Goal: Task Accomplishment & Management: Use online tool/utility

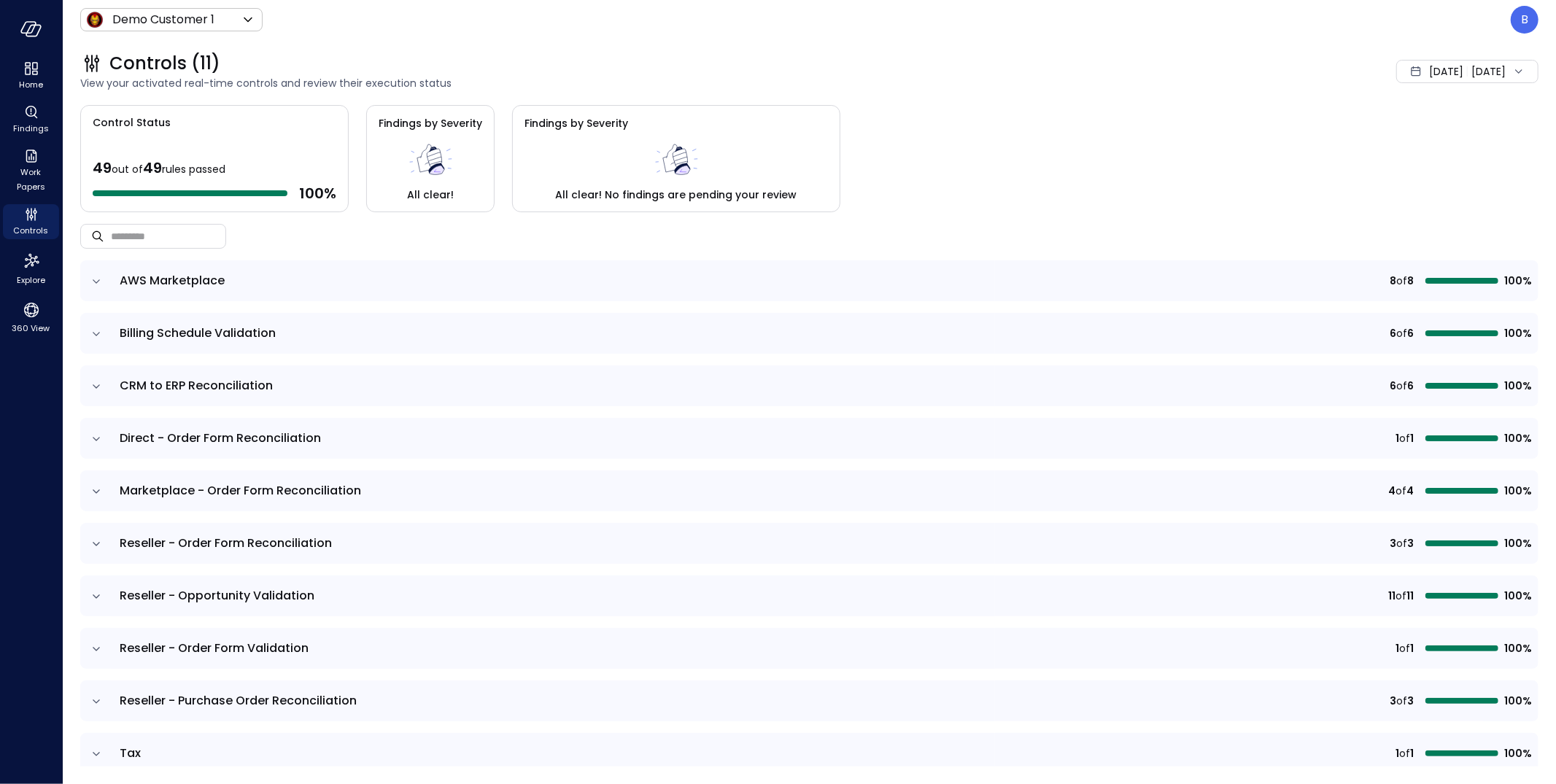
click at [1519, 71] on icon at bounding box center [1519, 71] width 8 height 4
click at [1092, 133] on div "Control Status 49 out of 49 rules passed 100 % Findings by Severity All clear! …" at bounding box center [809, 159] width 1458 height 107
click at [1526, 12] on p "B" at bounding box center [1525, 20] width 8 height 18
click at [1460, 140] on li "Builder" at bounding box center [1463, 147] width 144 height 29
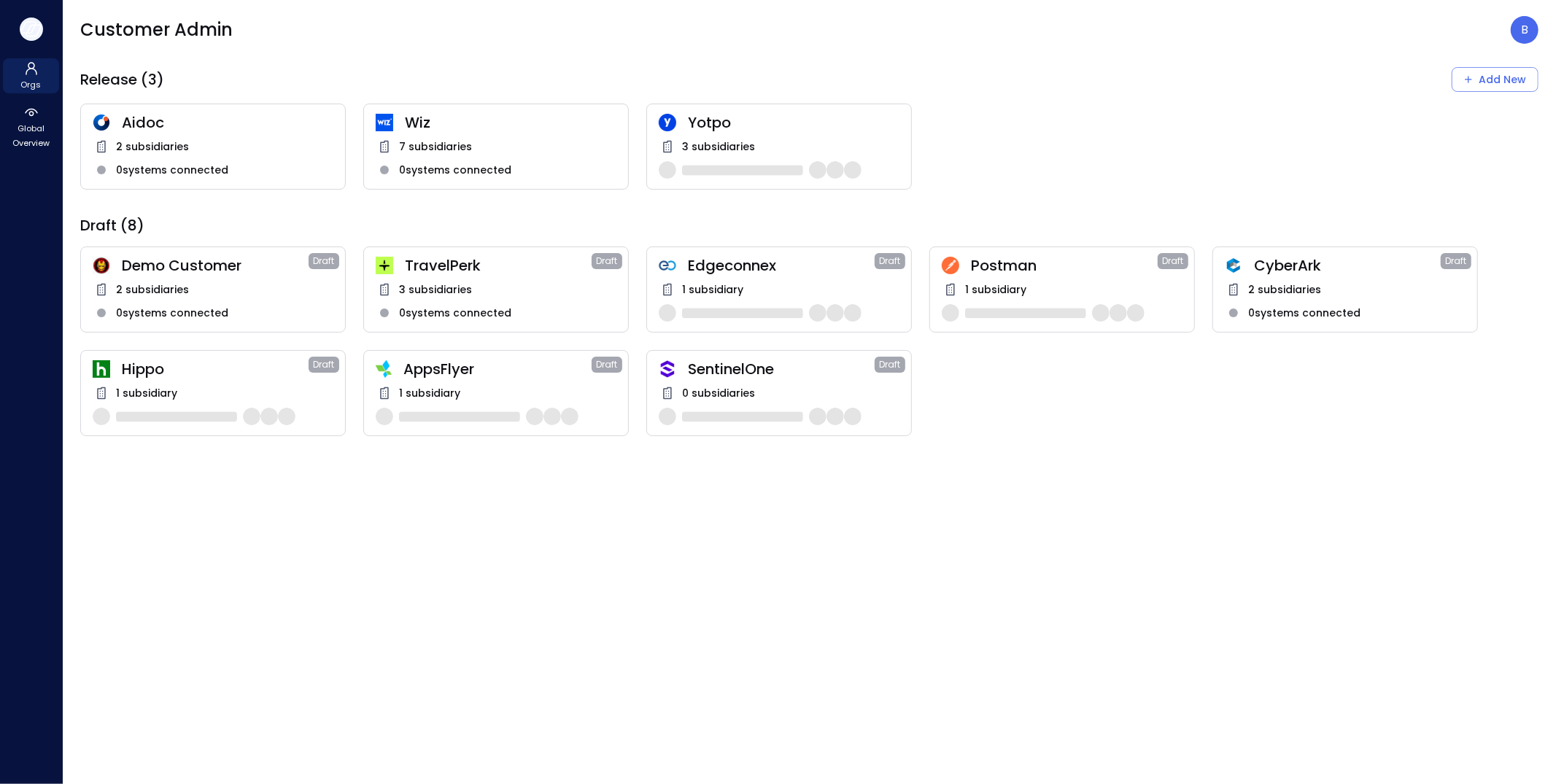
click at [38, 25] on icon "button" at bounding box center [31, 29] width 22 height 16
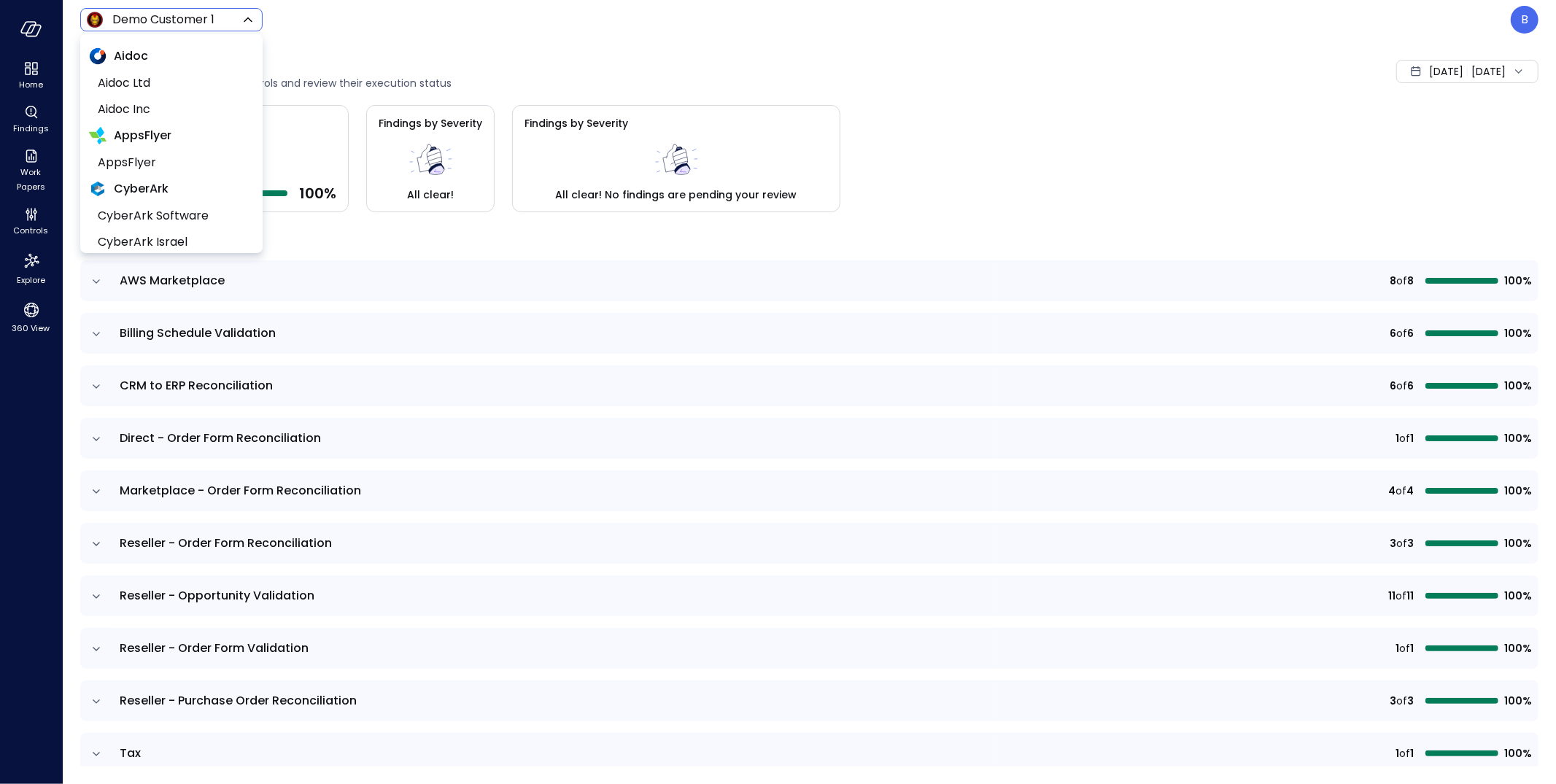
click at [141, 23] on body "Home Findings Work Papers Controls Explore 360 View Demo Customer 1 ***** ​ B C…" at bounding box center [778, 392] width 1556 height 784
click at [172, 76] on span "Wiz US" at bounding box center [170, 75] width 145 height 18
type input "******"
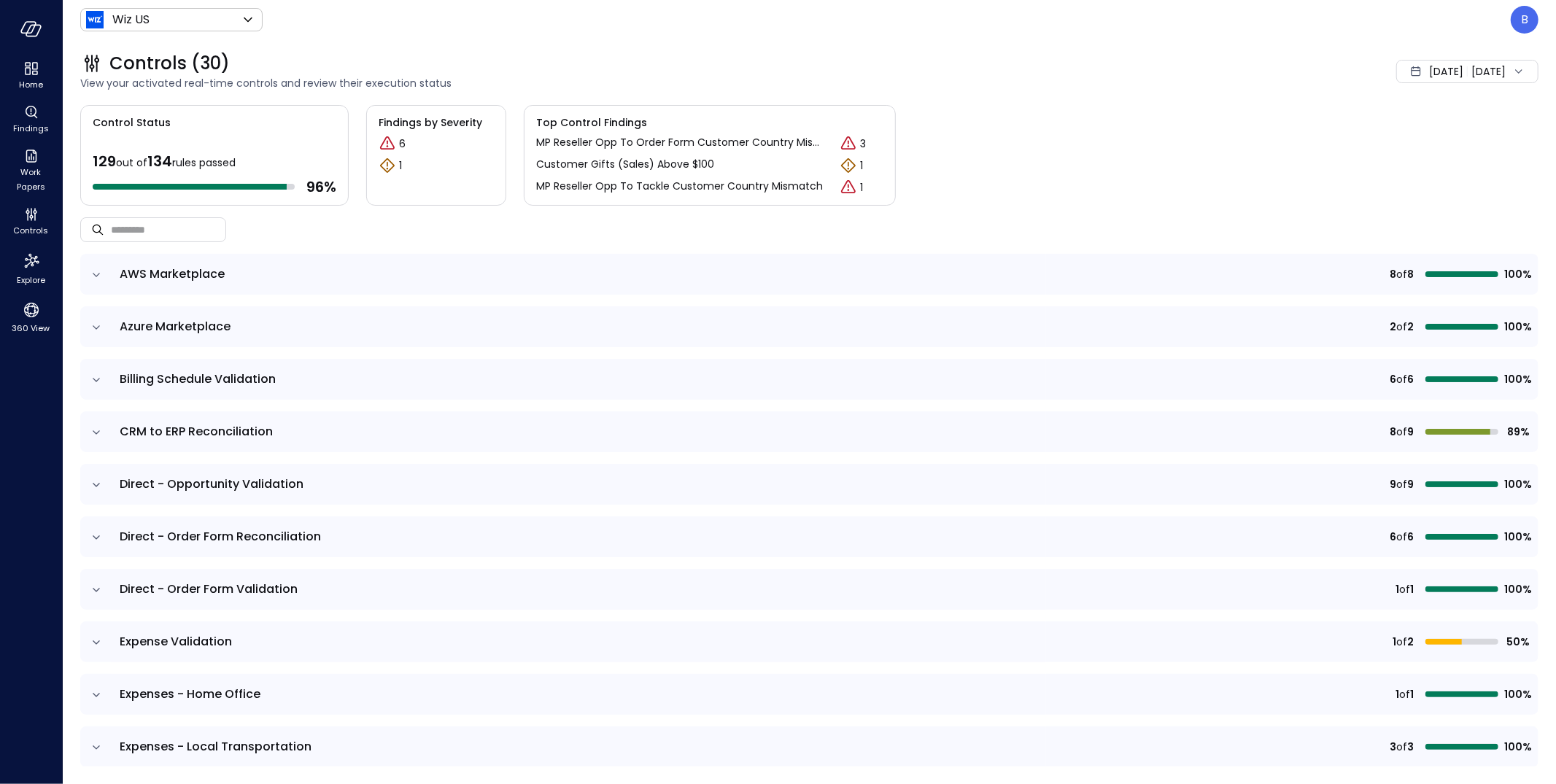
click at [1496, 68] on div "Sep 1, 2025 Sep 2, 2025" at bounding box center [1467, 71] width 142 height 24
click at [1197, 86] on div "Controls (30) View your activated real-time controls and review their execution…" at bounding box center [801, 71] width 1476 height 64
click at [36, 149] on icon "Work Papers" at bounding box center [31, 156] width 18 height 18
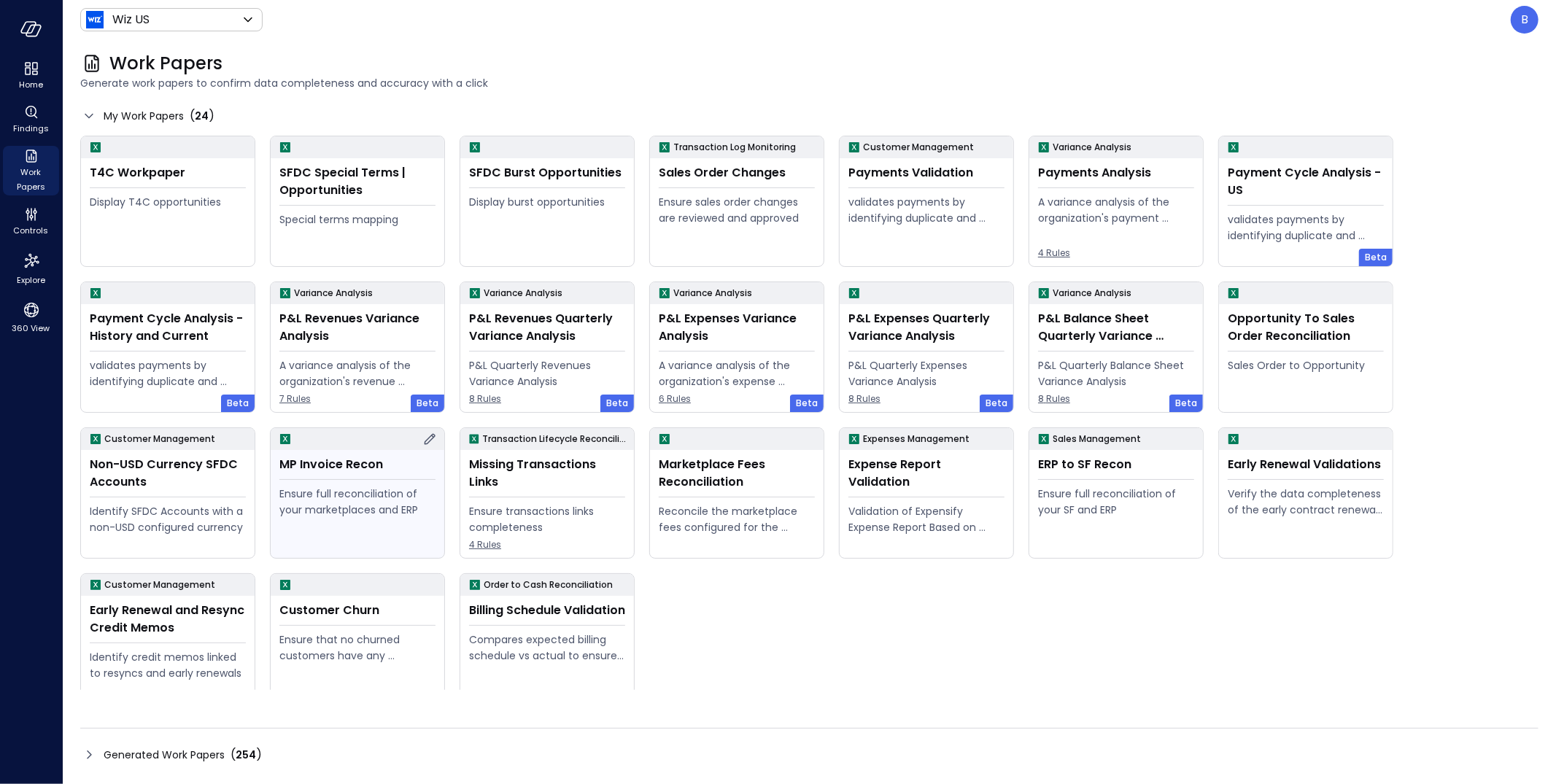
click at [365, 486] on div "Ensure full reconciliation of your marketplaces and ERP" at bounding box center [357, 502] width 156 height 32
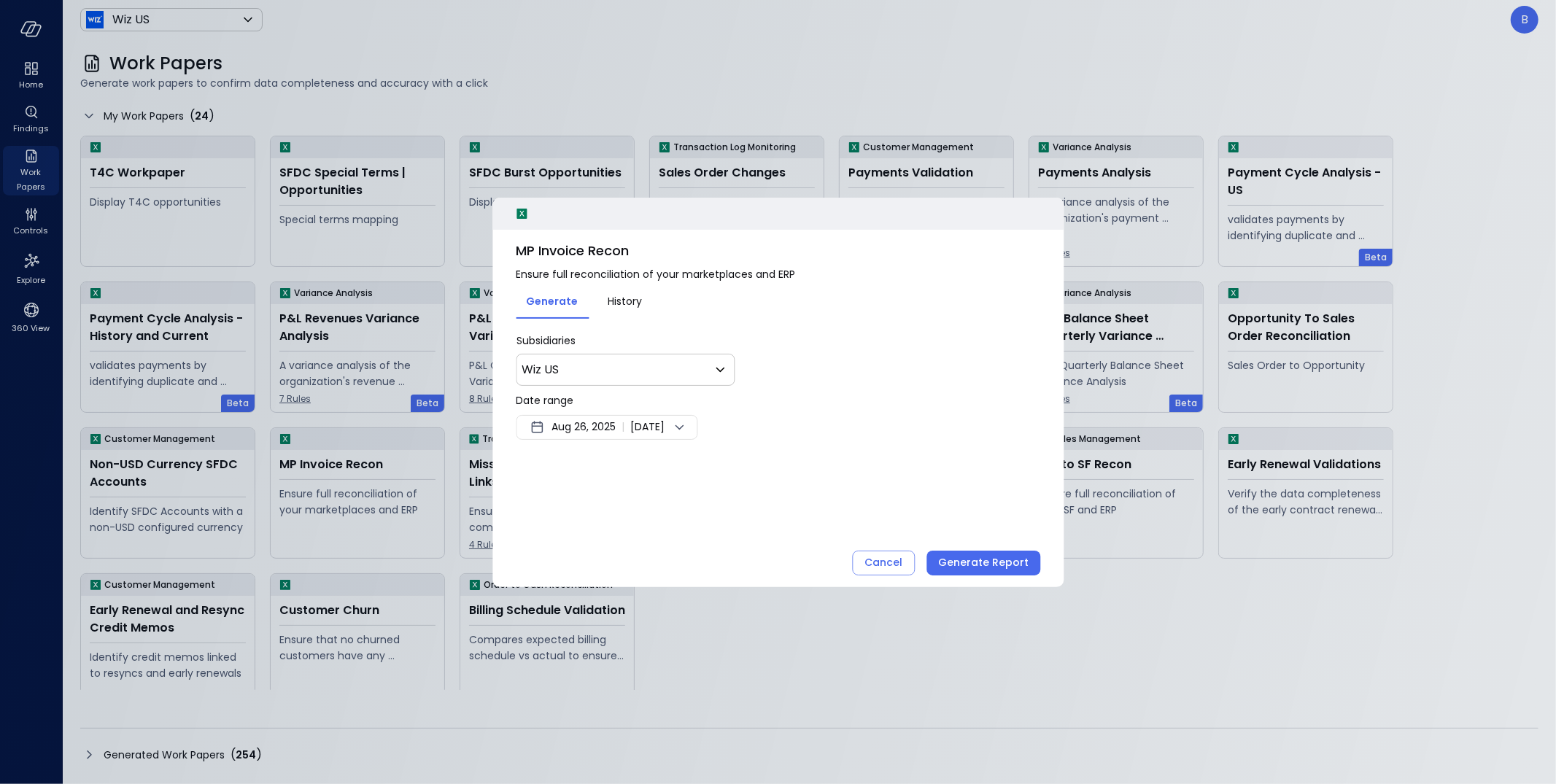
click at [585, 427] on span "Aug 26, 2025" at bounding box center [584, 427] width 64 height 18
click at [704, 460] on button "<" at bounding box center [702, 466] width 26 height 26
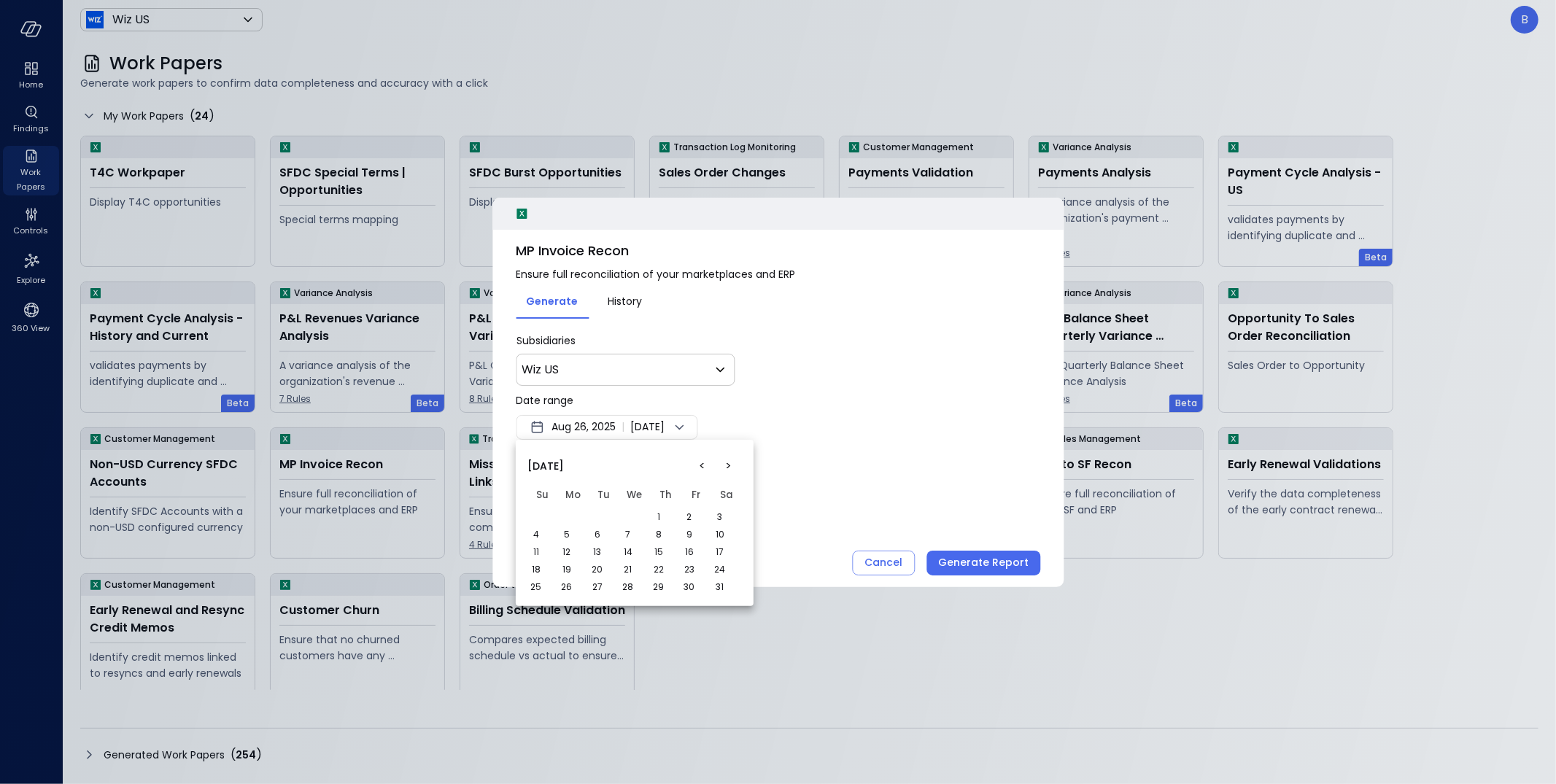
click at [729, 459] on button ">" at bounding box center [729, 466] width 26 height 26
click at [536, 510] on button "1" at bounding box center [536, 517] width 16 height 16
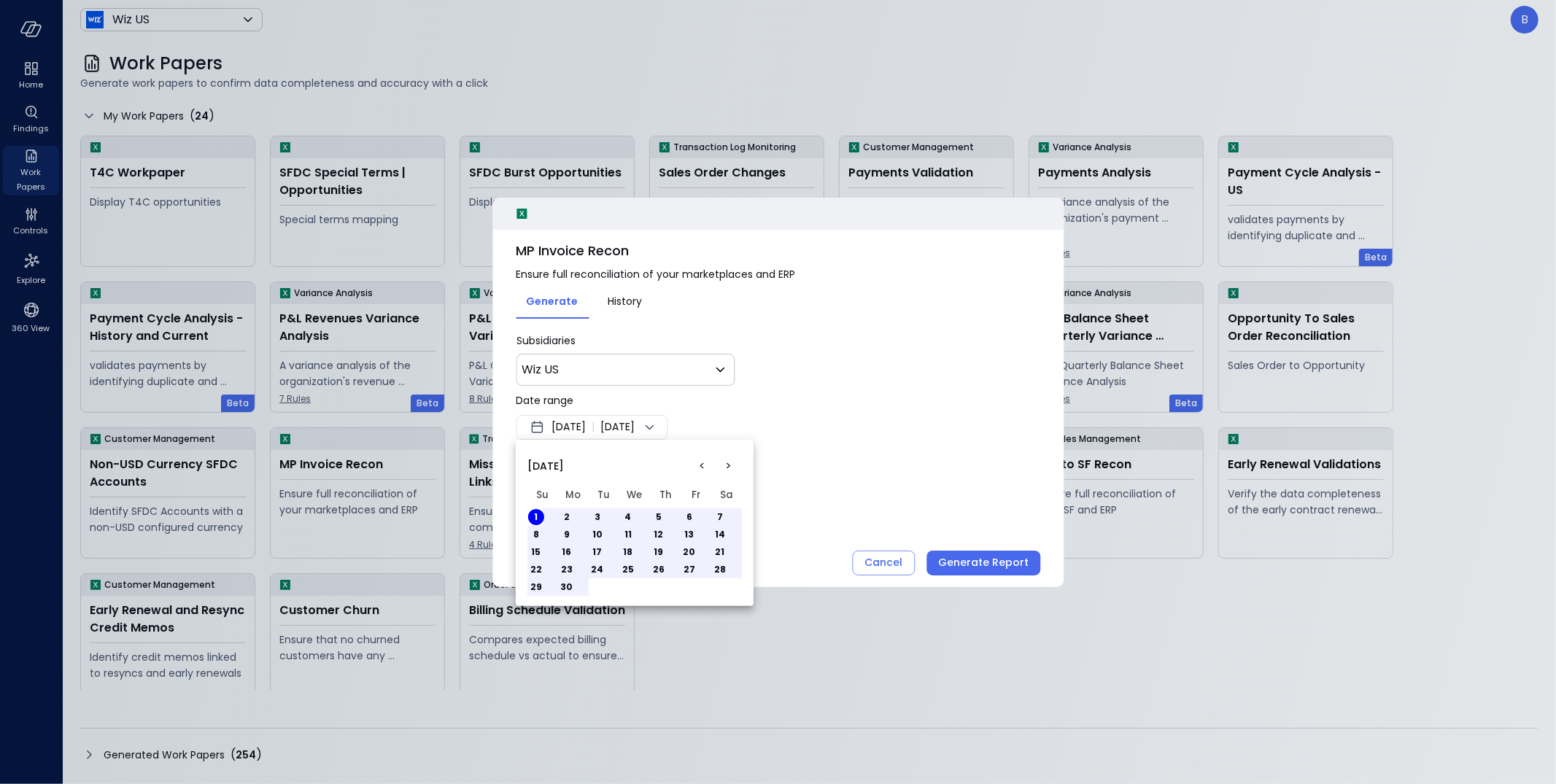
click at [702, 463] on button "<" at bounding box center [702, 466] width 26 height 26
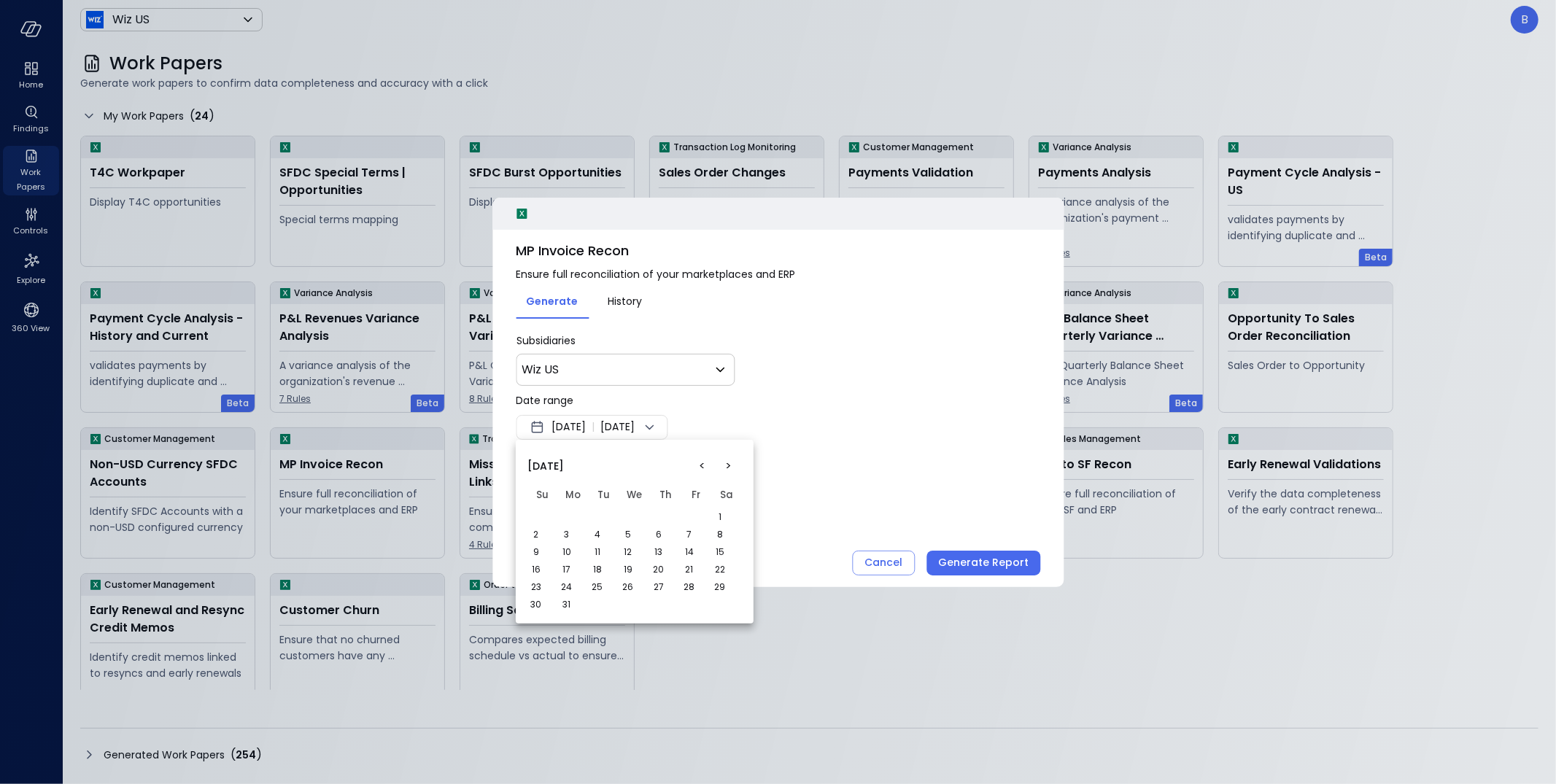
click at [701, 463] on button "<" at bounding box center [702, 466] width 26 height 26
click at [631, 512] on button "1" at bounding box center [628, 517] width 16 height 16
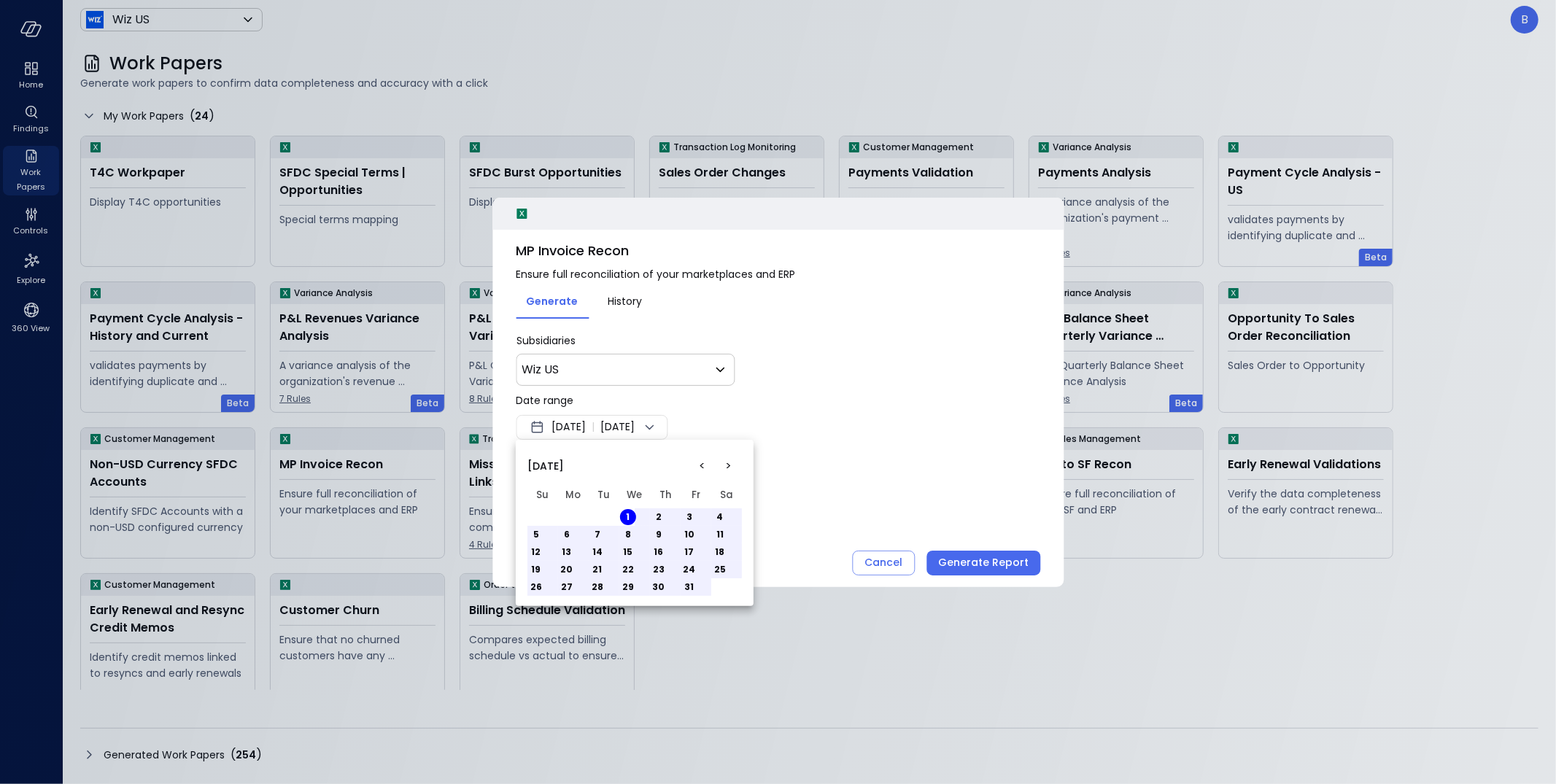
click at [724, 463] on button ">" at bounding box center [729, 466] width 26 height 26
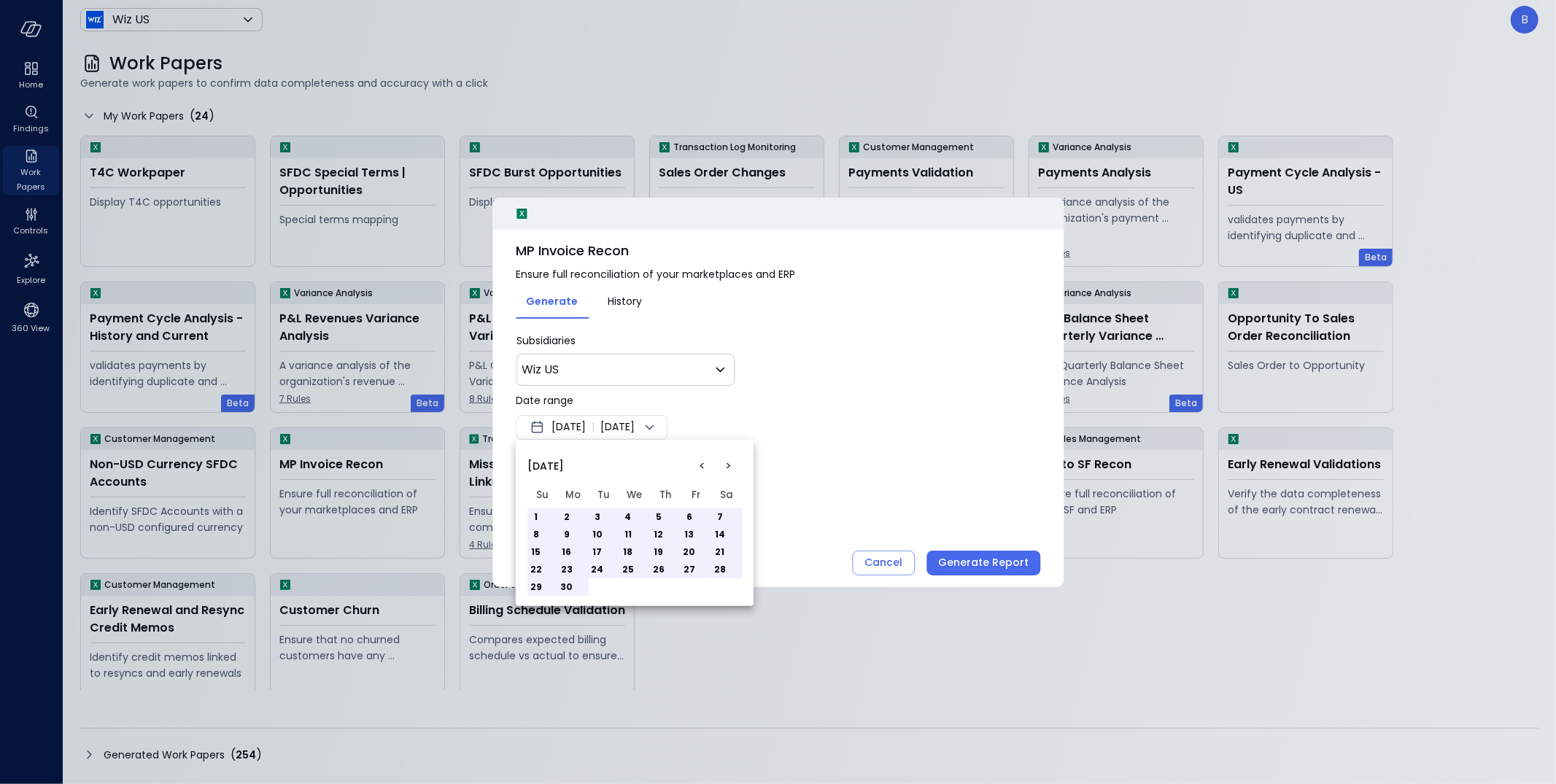
click at [724, 463] on button ">" at bounding box center [729, 466] width 26 height 26
click at [535, 602] on button "31" at bounding box center [536, 604] width 16 height 16
click at [864, 495] on div at bounding box center [778, 392] width 1556 height 784
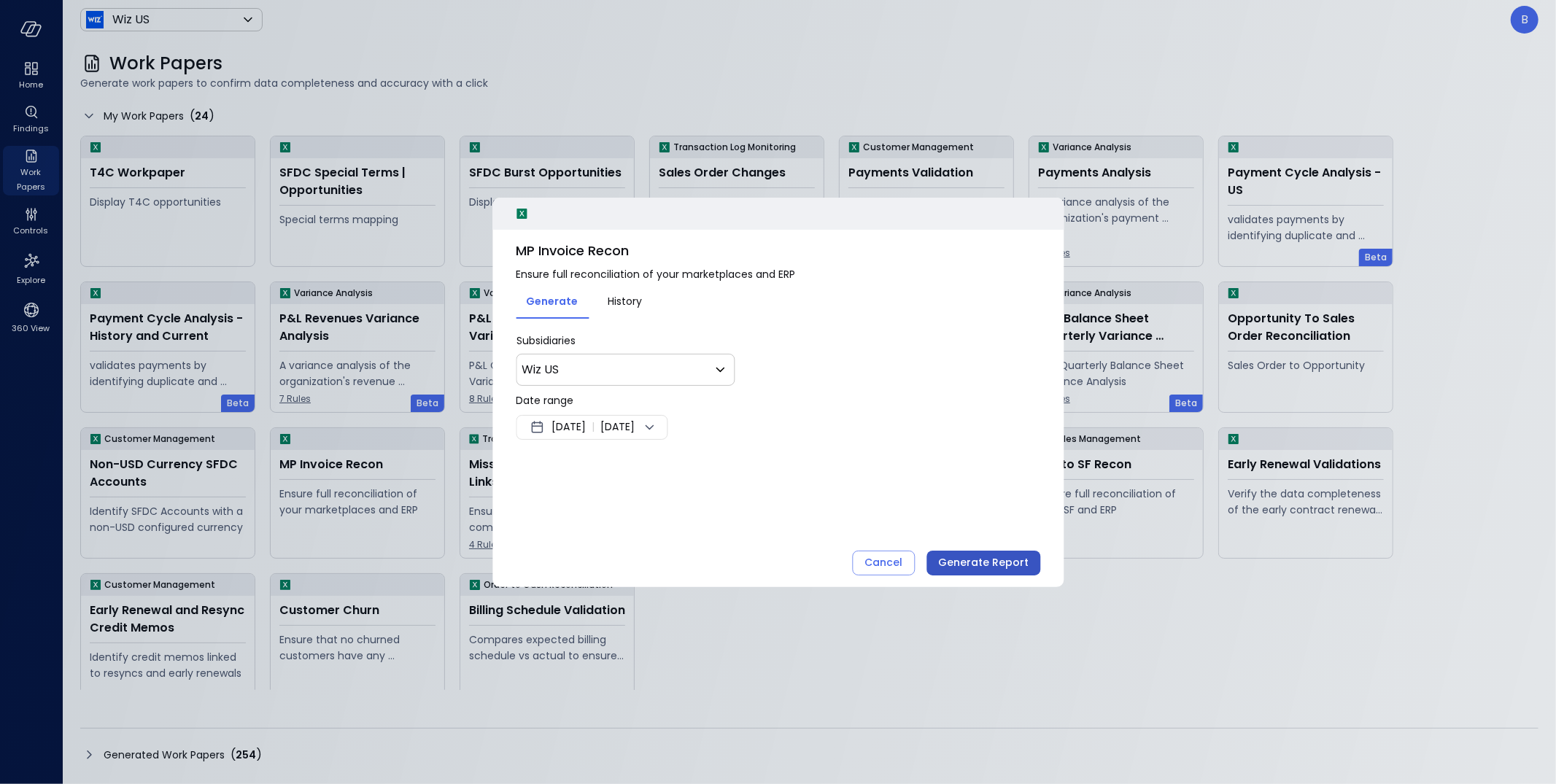
click at [998, 556] on div "Generate Report" at bounding box center [983, 562] width 90 height 18
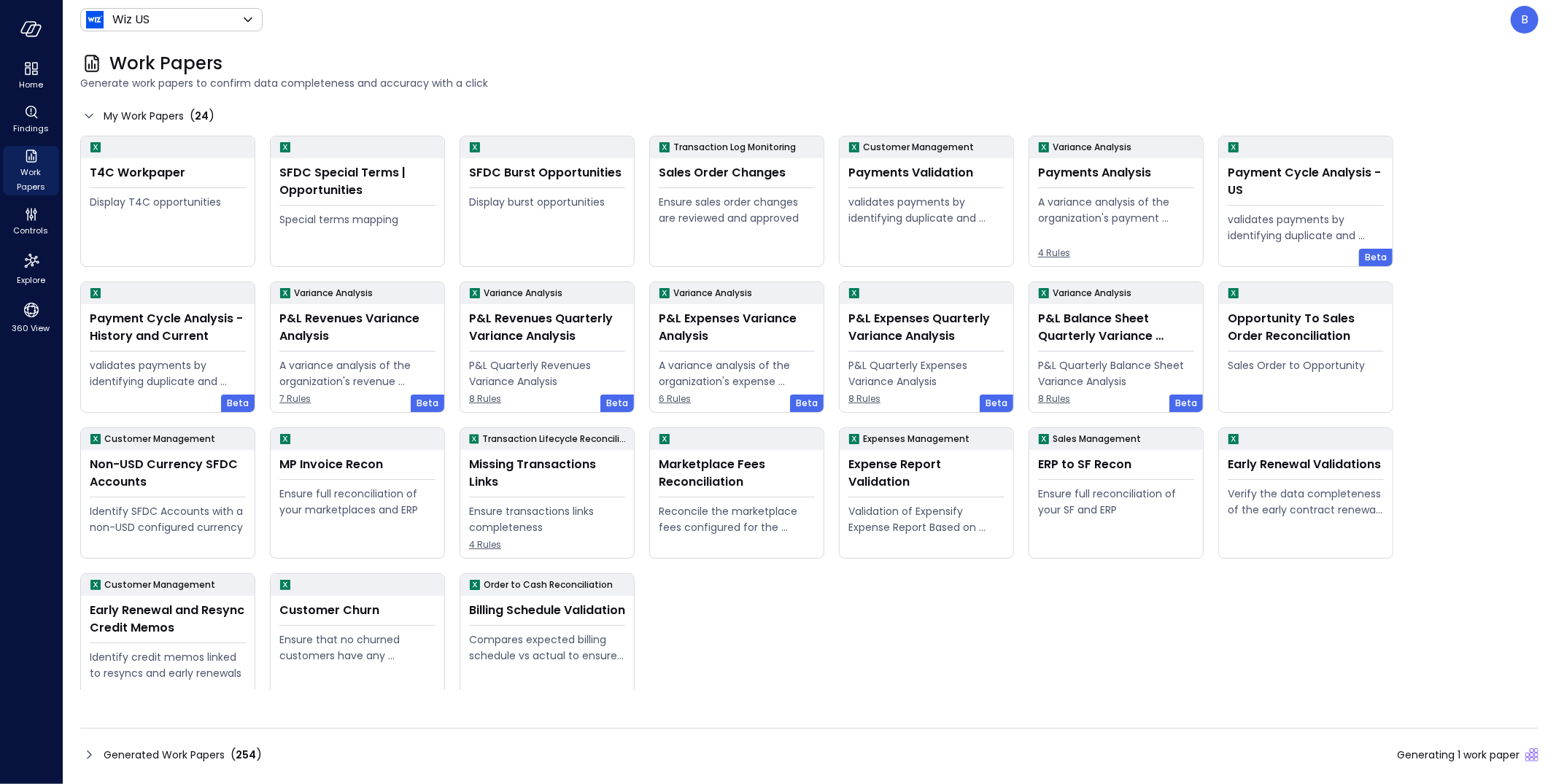
click at [86, 758] on icon at bounding box center [88, 755] width 18 height 18
click at [90, 750] on icon at bounding box center [88, 755] width 18 height 18
click at [187, 25] on body "Home Findings Work Papers Controls Explore 360 View Wiz US ****** ​ B Work Pape…" at bounding box center [778, 392] width 1556 height 784
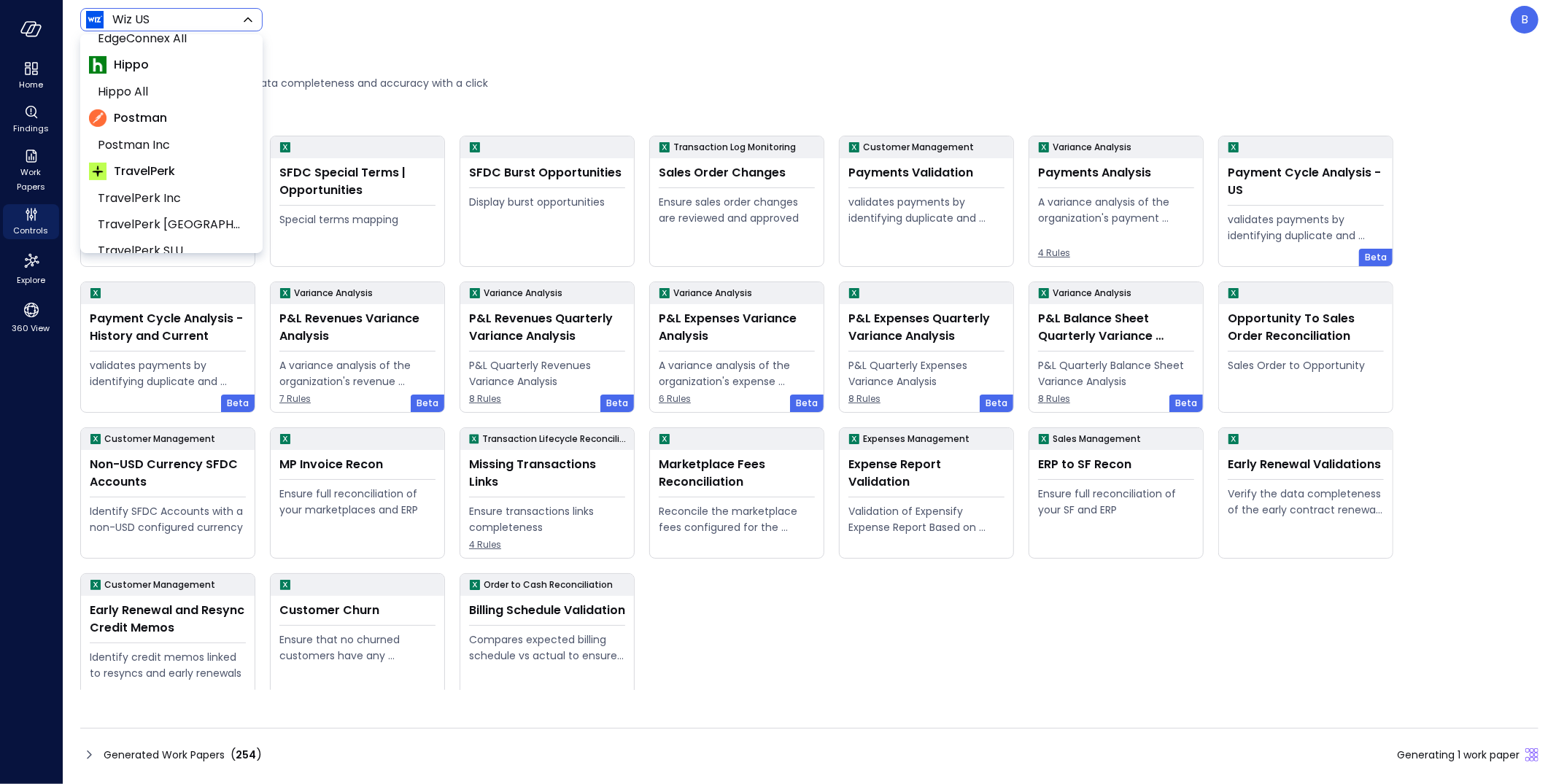
scroll to position [331, 0]
click at [181, 102] on span "Hippo All" at bounding box center [170, 97] width 145 height 18
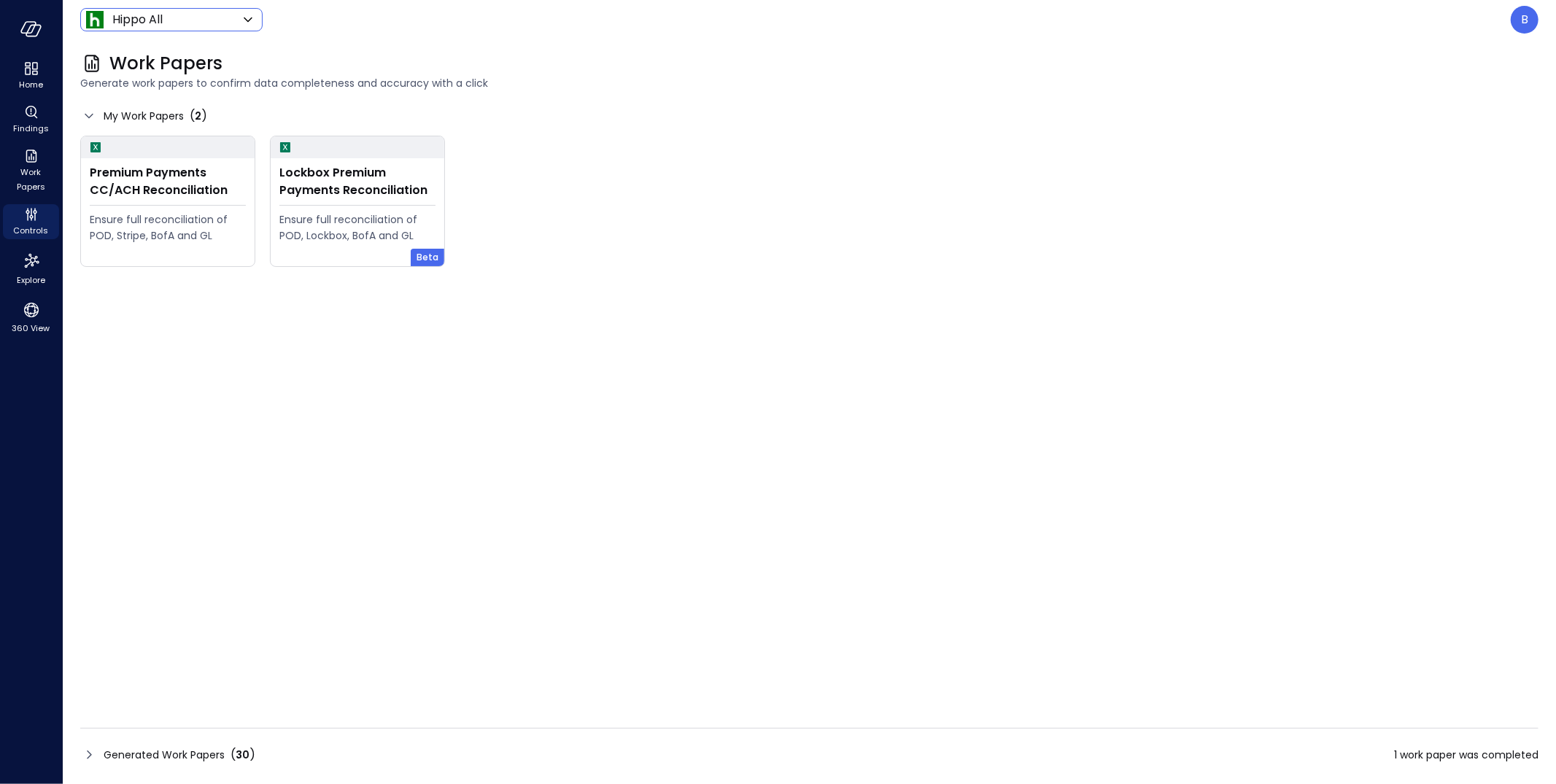
click at [95, 754] on icon at bounding box center [88, 755] width 18 height 18
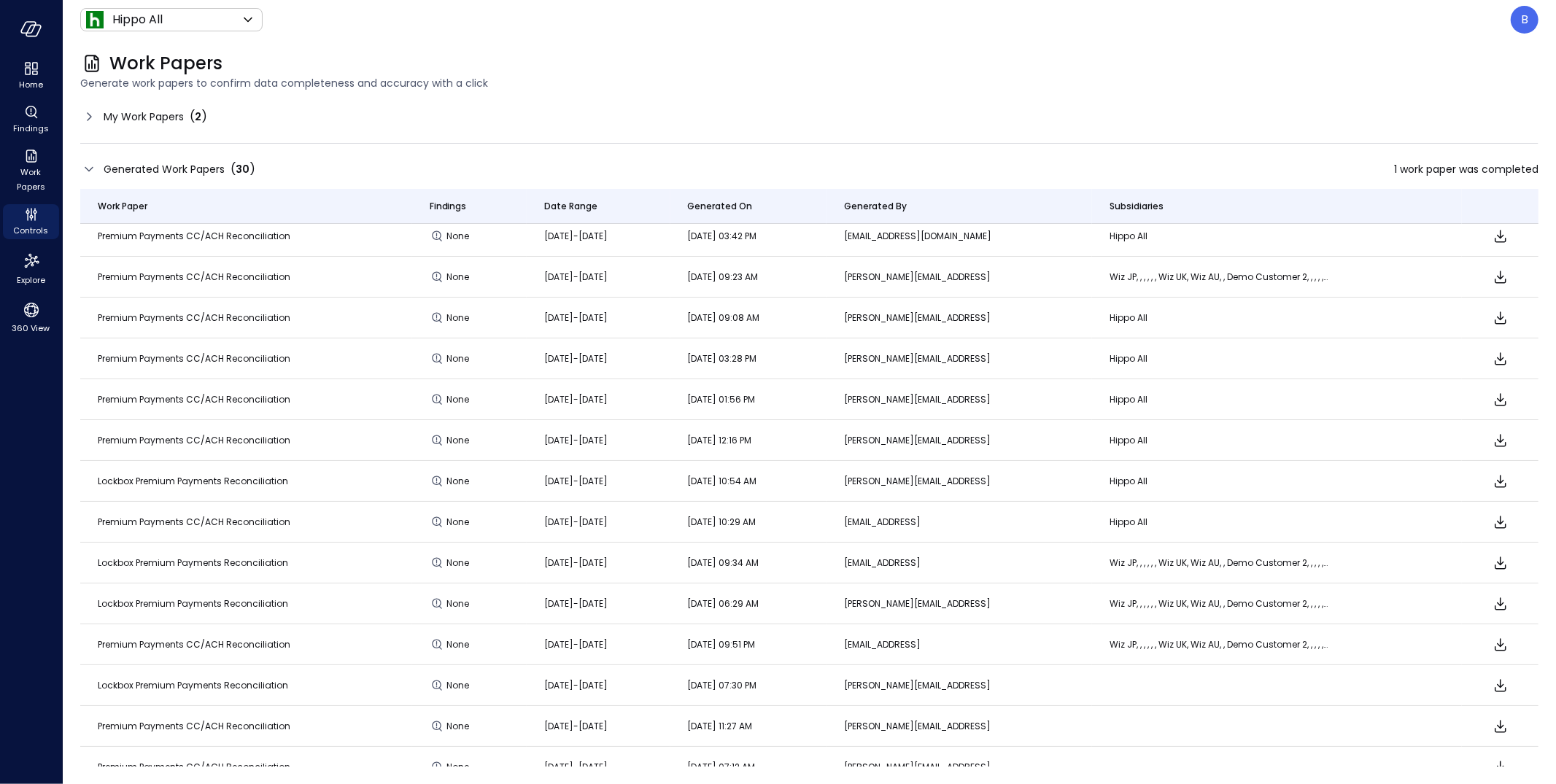
scroll to position [8, 0]
click at [174, 483] on span "Lockbox Premium Payments Reconciliation" at bounding box center [193, 479] width 191 height 12
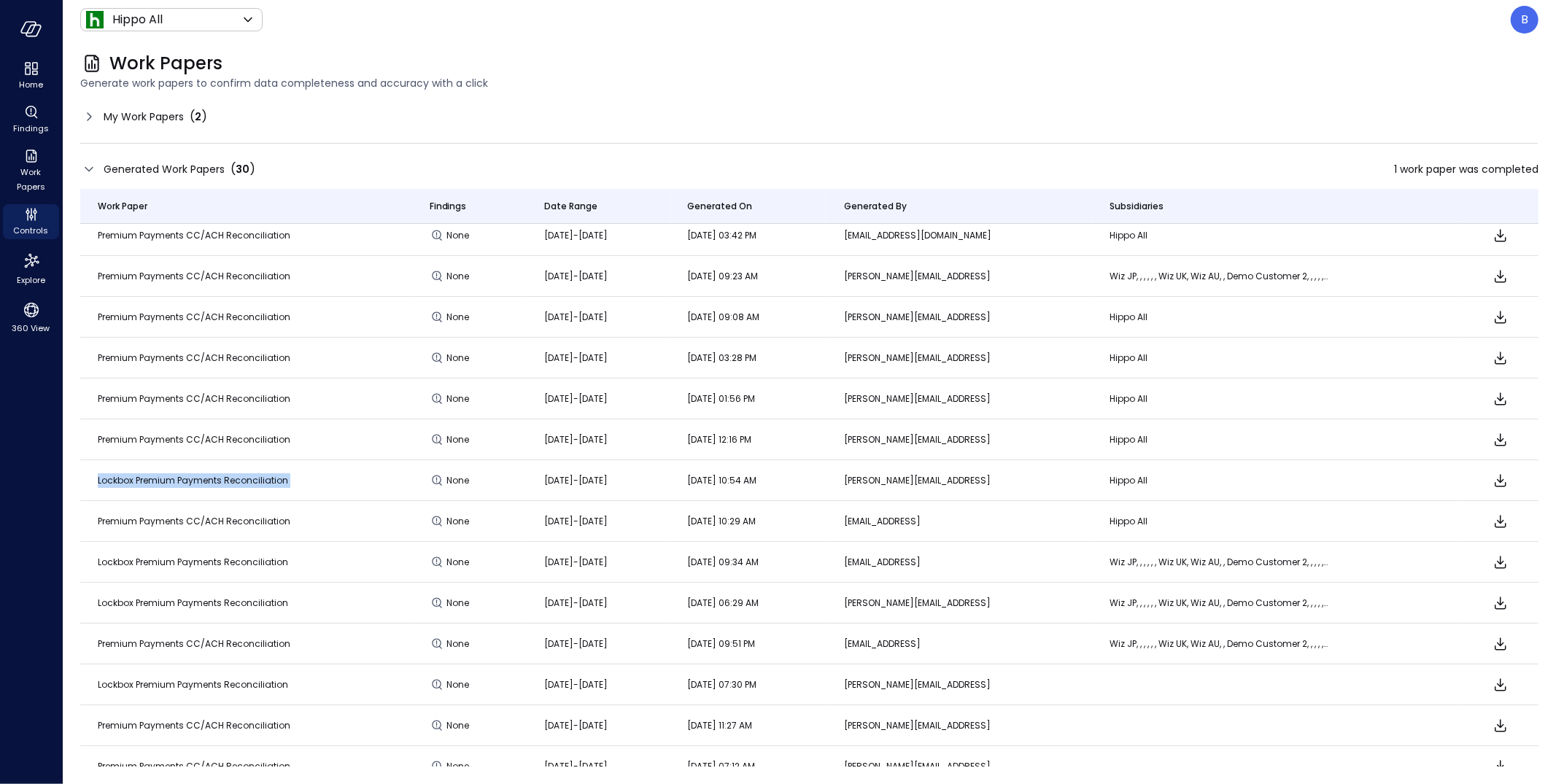
click at [496, 470] on td "None" at bounding box center [469, 480] width 115 height 40
click at [284, 478] on span "Lockbox Premium Payments Reconciliation" at bounding box center [193, 479] width 191 height 12
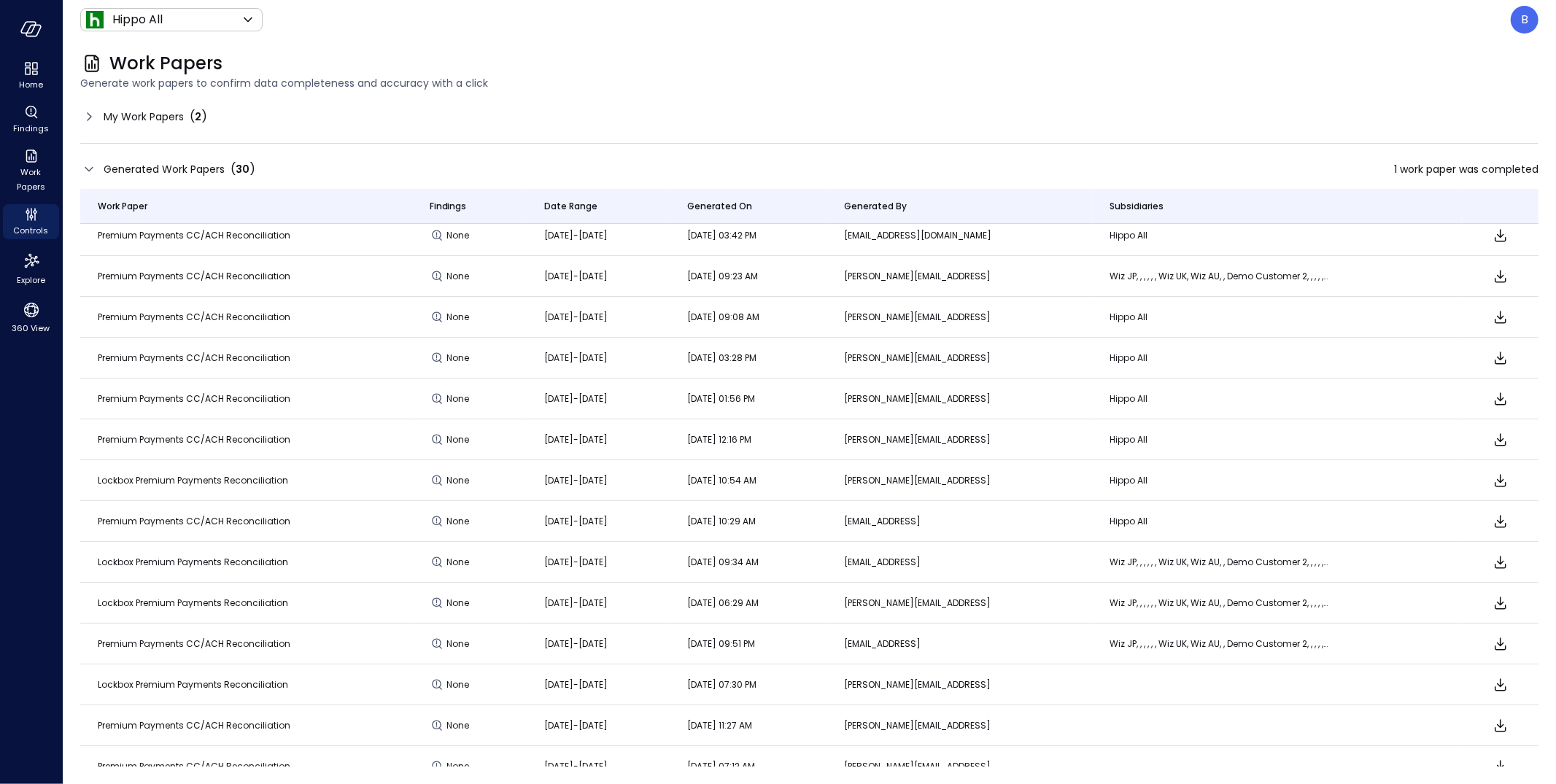
click at [284, 478] on span "Lockbox Premium Payments Reconciliation" at bounding box center [193, 479] width 191 height 12
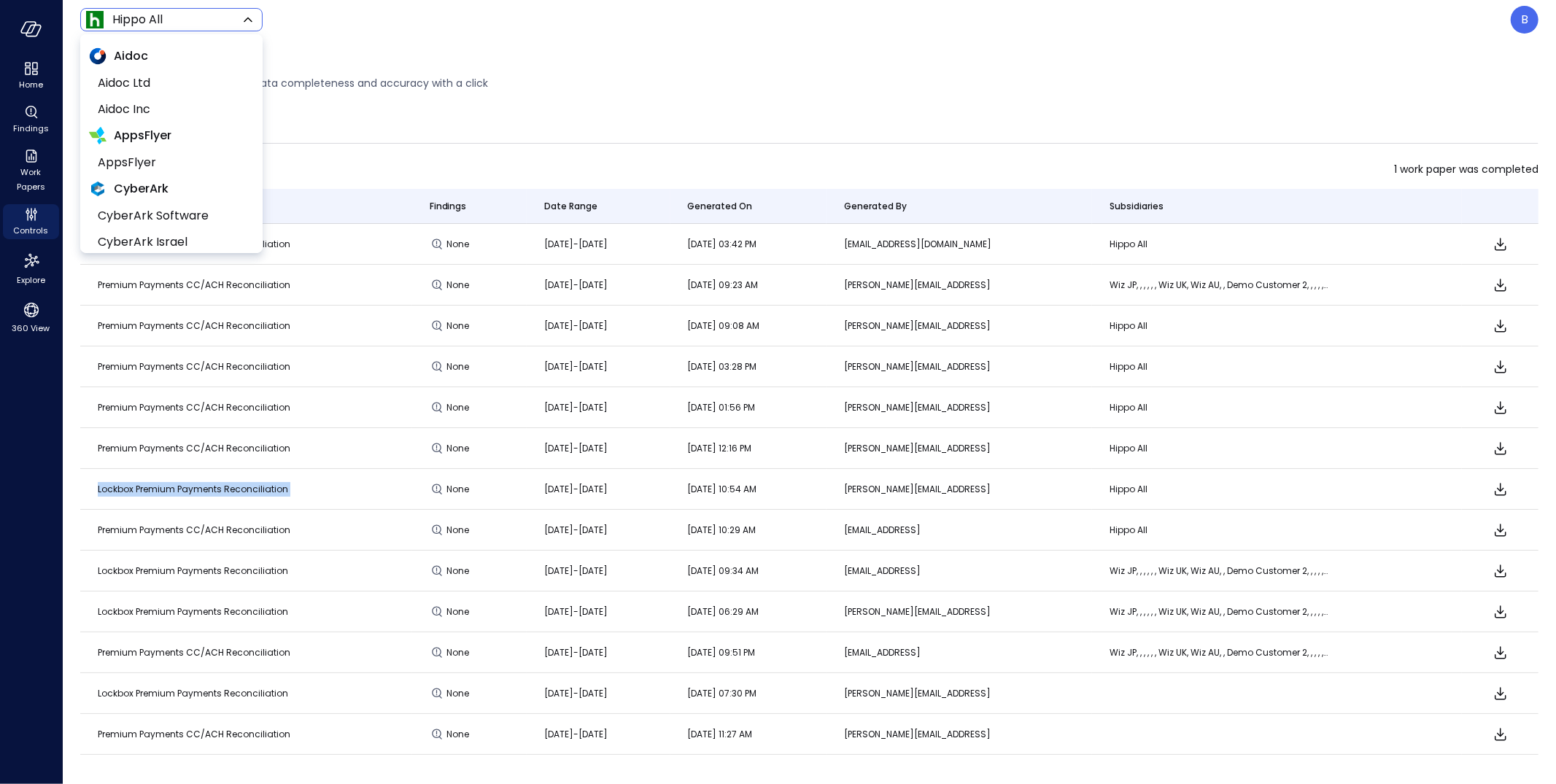
click at [176, 23] on body "Home Findings Work Papers Controls Explore 360 View Hippo All ******* ​ B Work …" at bounding box center [778, 392] width 1556 height 784
click at [174, 158] on span "AppsFlyer" at bounding box center [170, 163] width 145 height 18
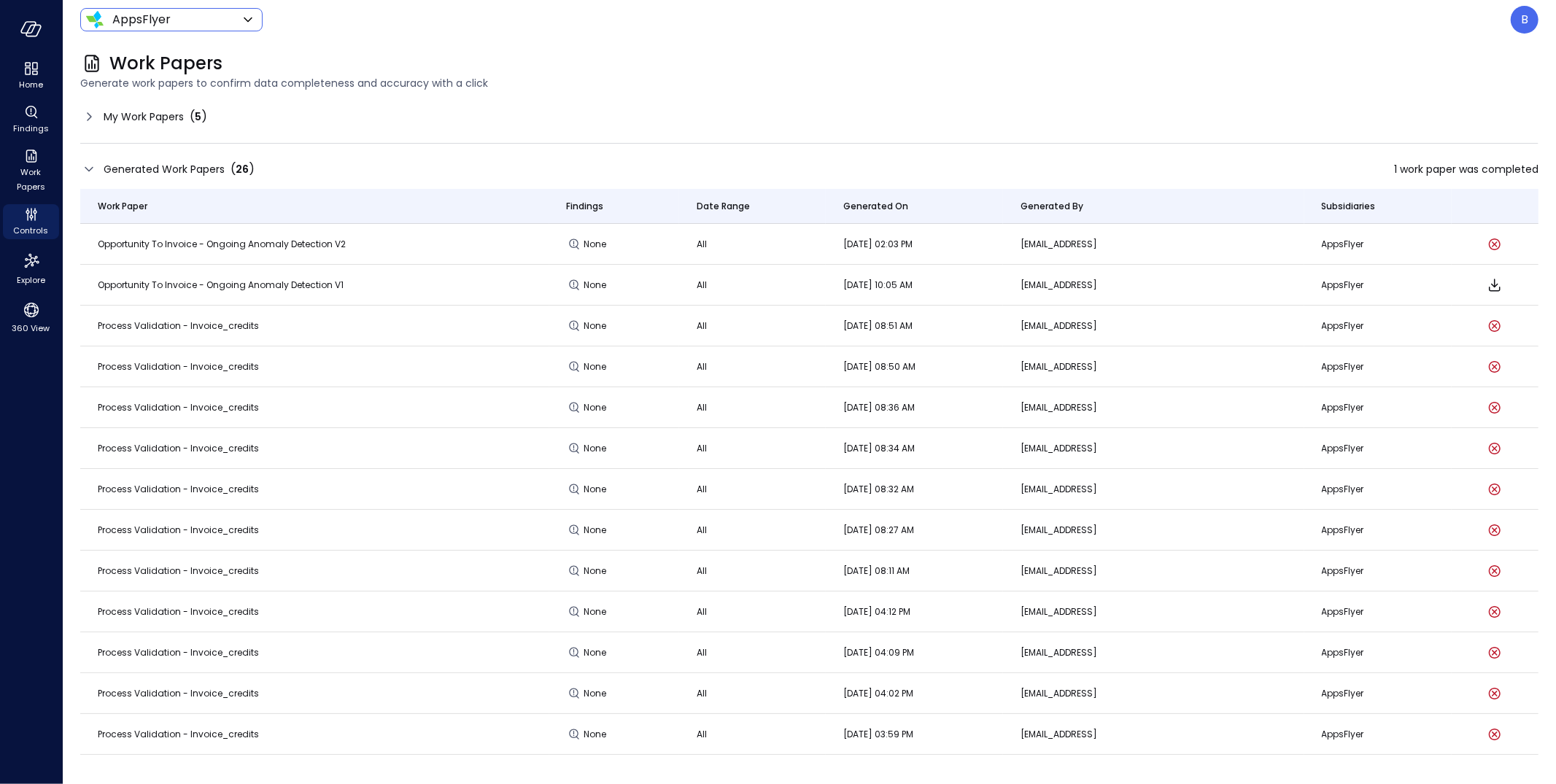
click at [189, 21] on body "Home Findings Work Papers Controls Explore 360 View AppsFlyer ******* ​ B Work …" at bounding box center [778, 392] width 1556 height 784
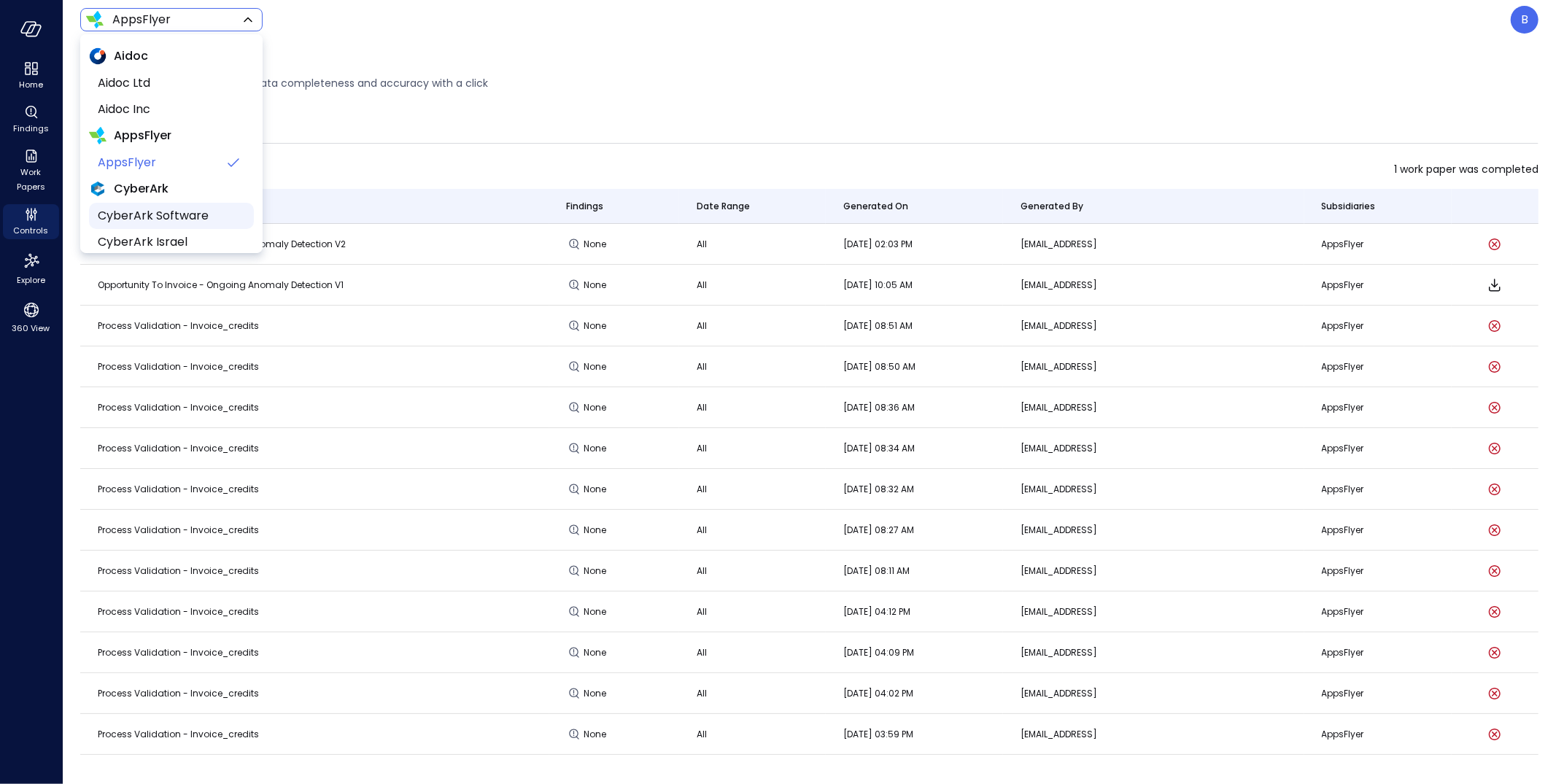
click at [205, 216] on span "CyberArk Software" at bounding box center [170, 215] width 145 height 18
type input "******"
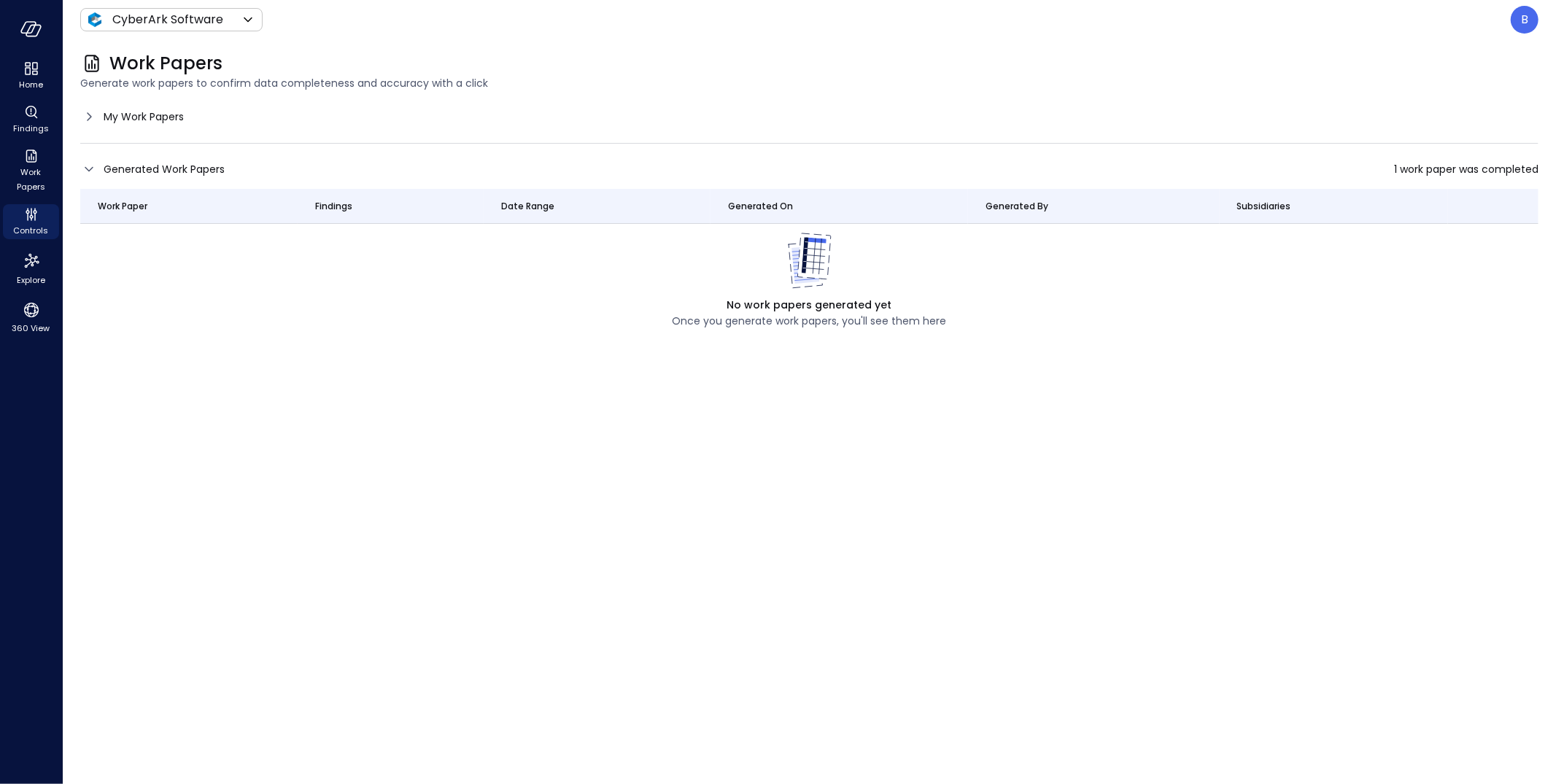
click at [92, 117] on icon at bounding box center [88, 117] width 18 height 18
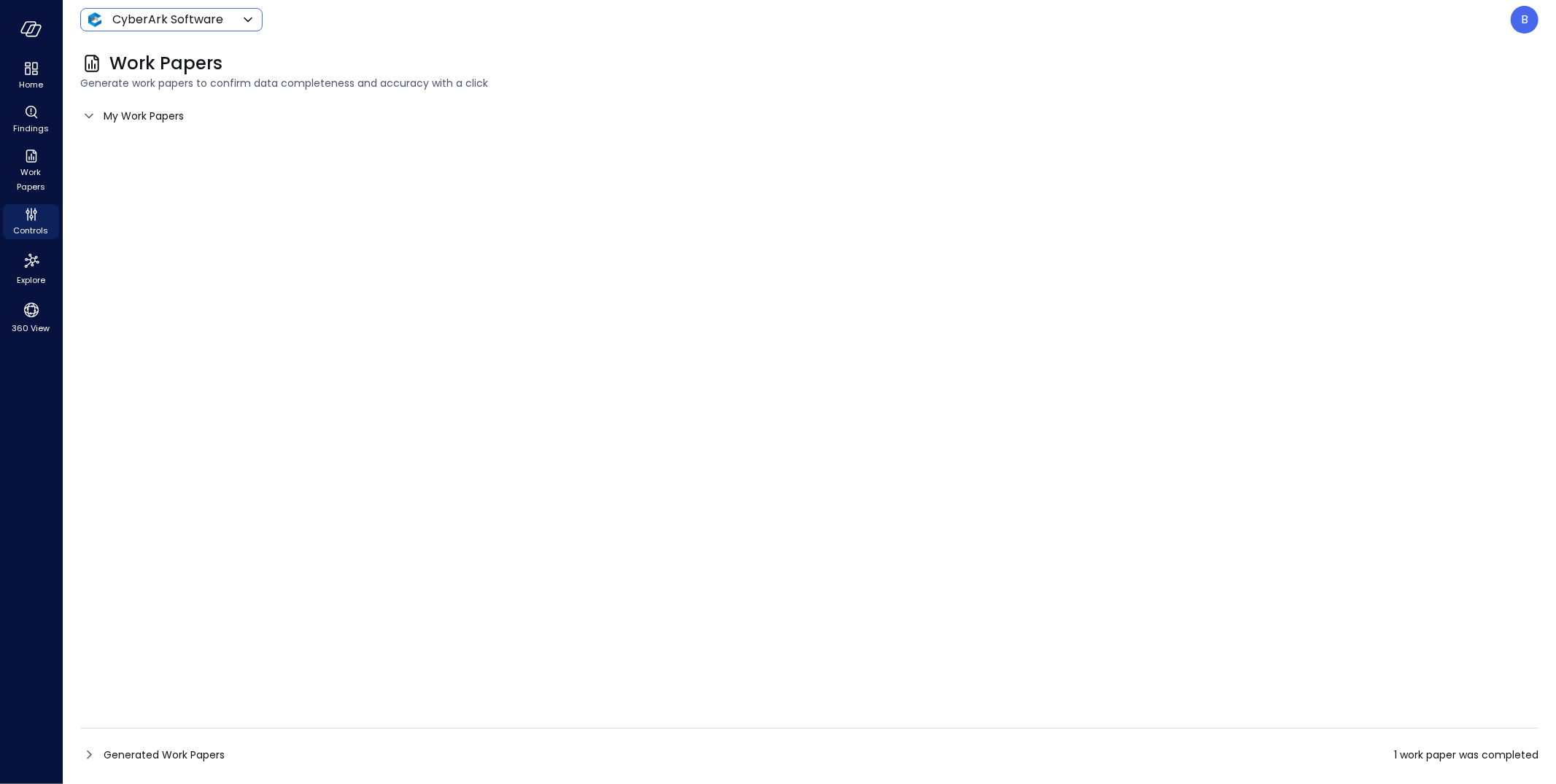
click at [182, 20] on body "Home Findings Work Papers Controls Explore 360 View CyberArk Software ****** ​ …" at bounding box center [778, 392] width 1556 height 784
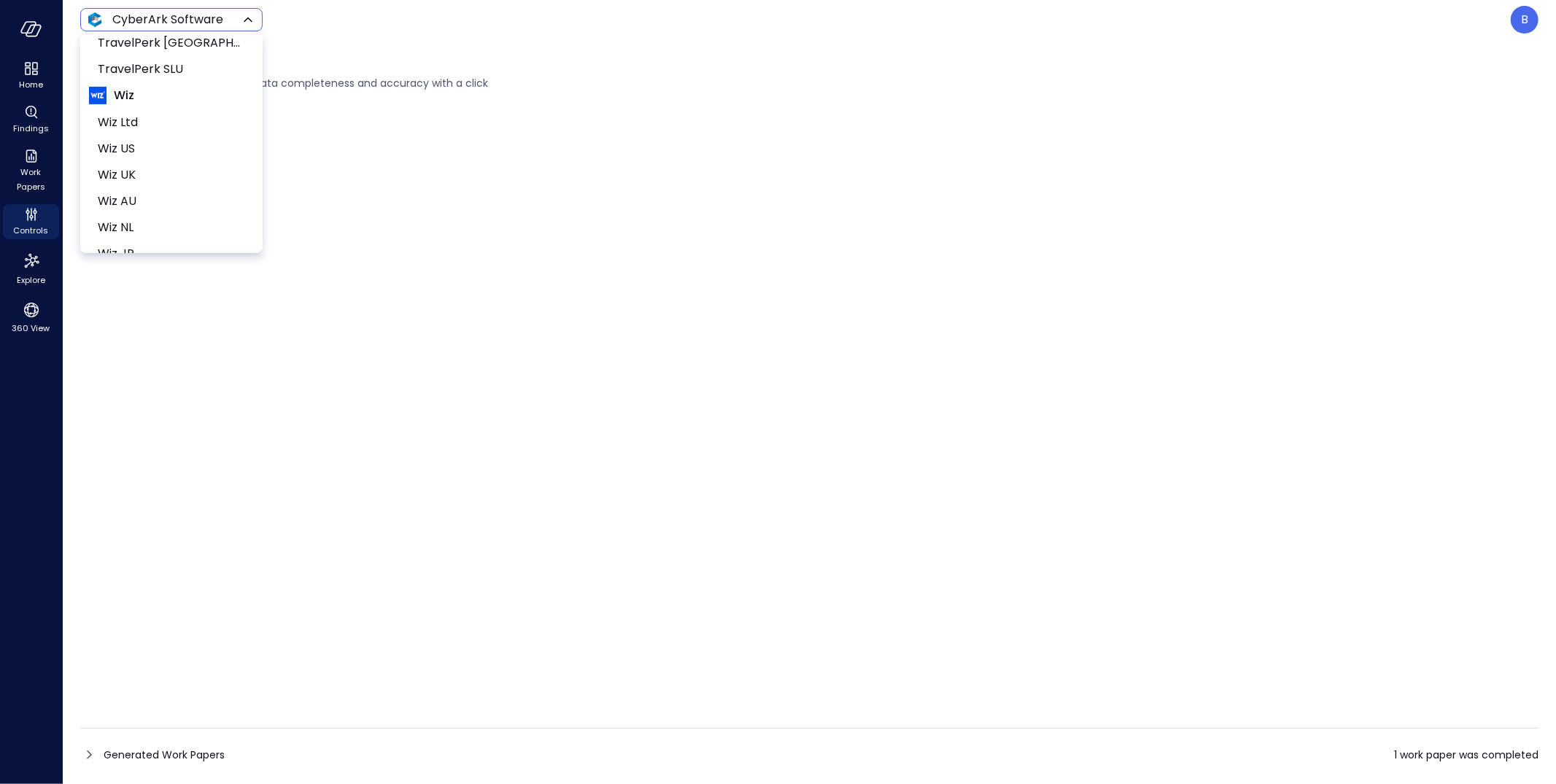
scroll to position [675, 0]
